Goal: Browse casually: Explore the website without a specific task or goal

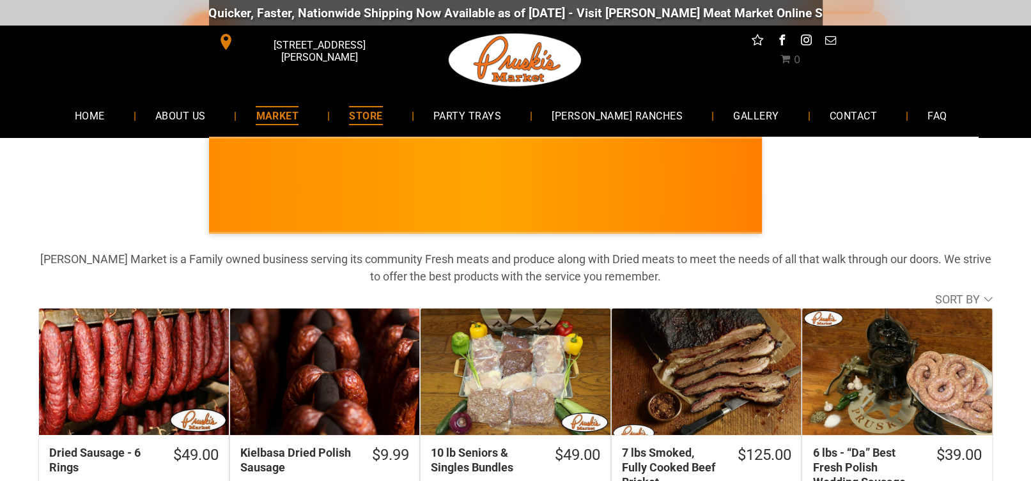
click at [299, 121] on span "MARKET" at bounding box center [277, 115] width 43 height 19
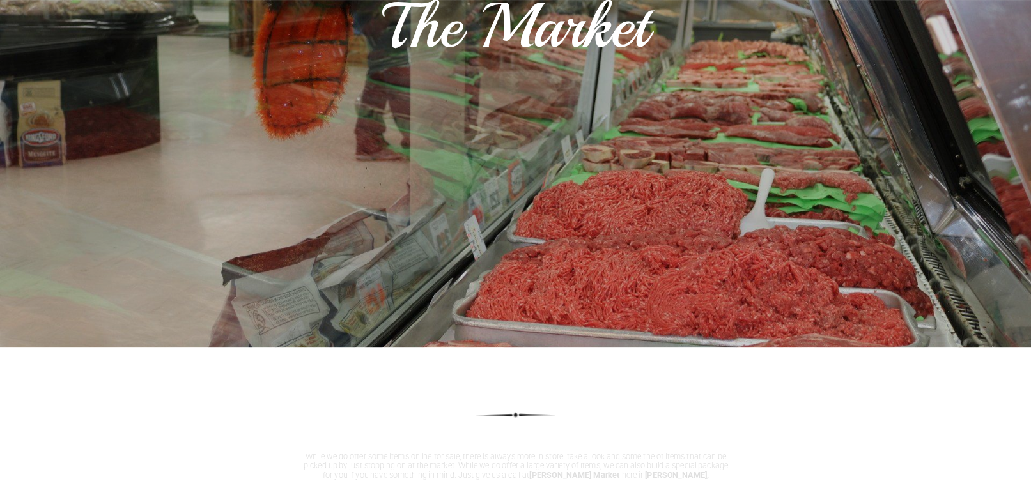
scroll to position [703, 0]
